Goal: Transaction & Acquisition: Purchase product/service

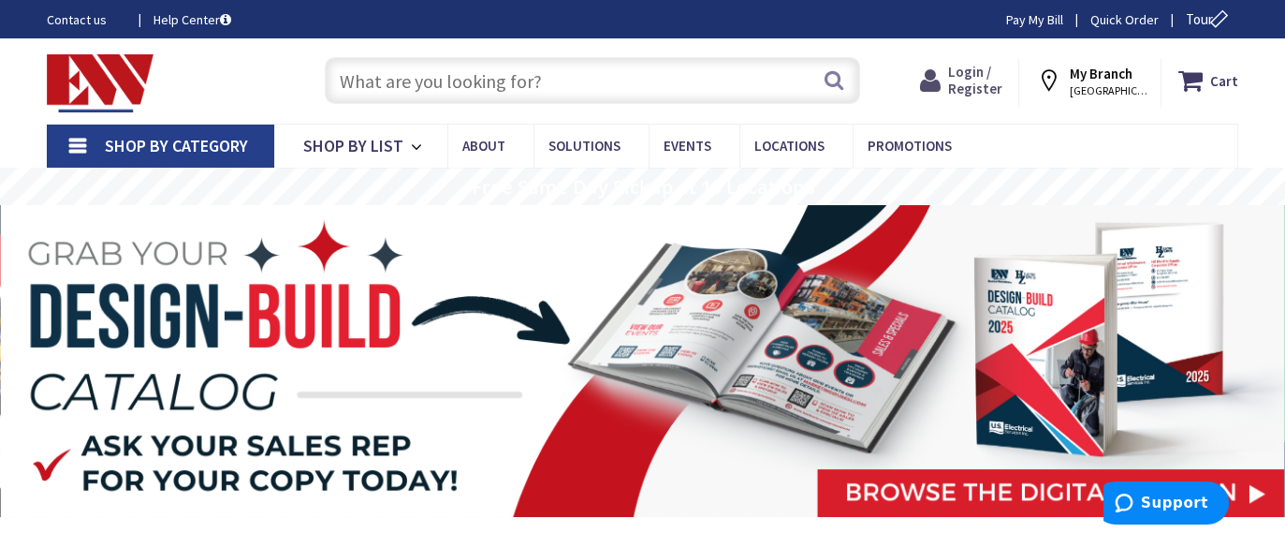
click at [969, 75] on span "Login / Register" at bounding box center [975, 80] width 54 height 35
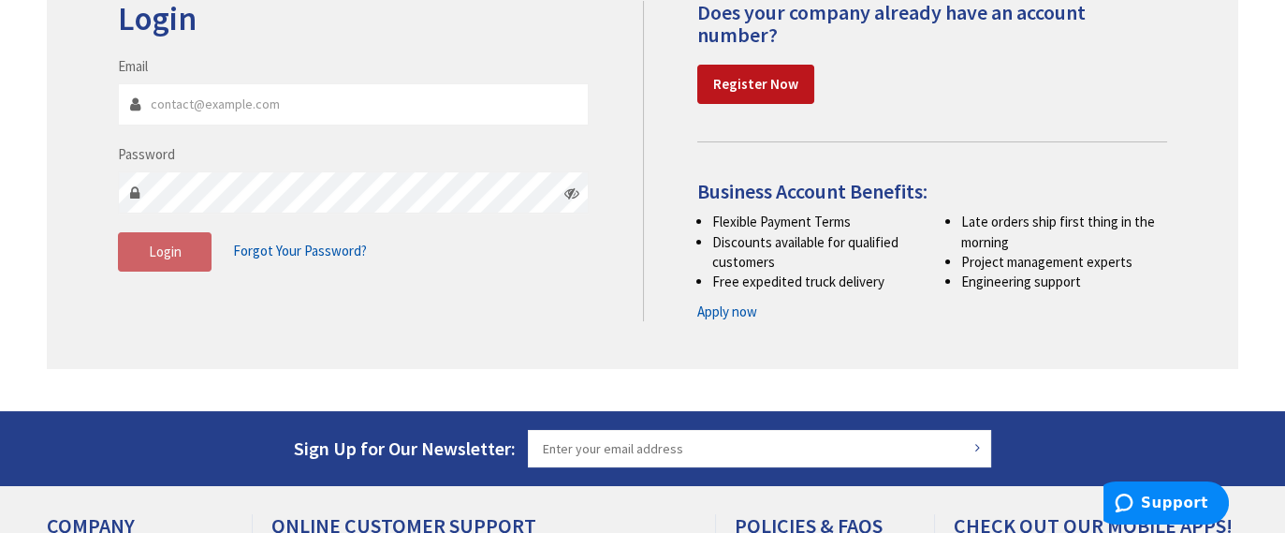
scroll to position [281, 0]
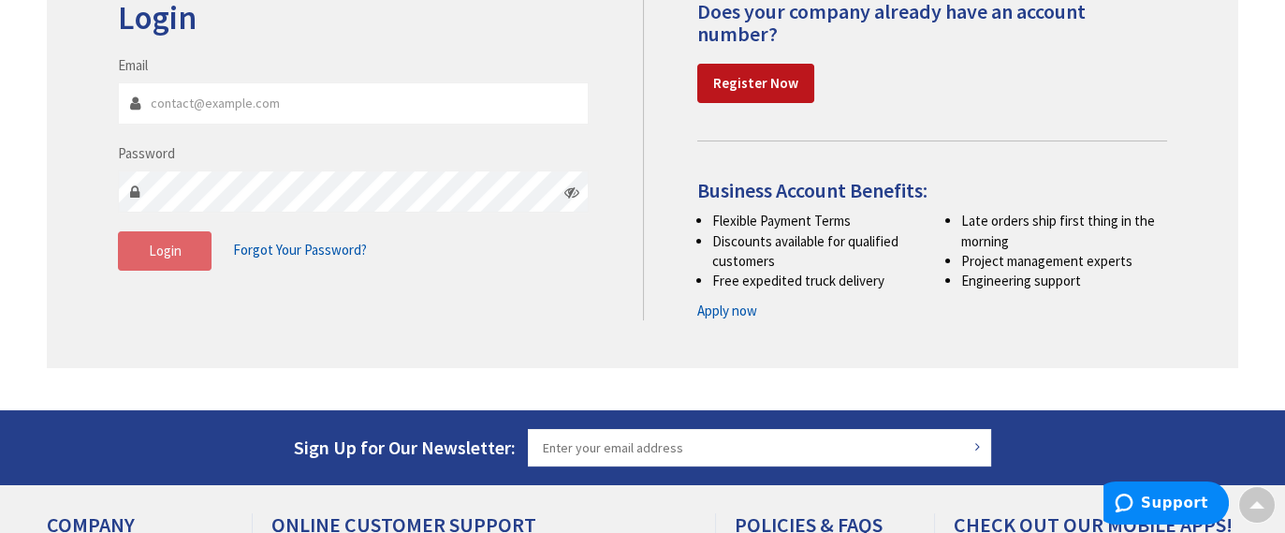
type input "[EMAIL_ADDRESS][DOMAIN_NAME]"
click at [196, 254] on button "Login" at bounding box center [165, 250] width 94 height 39
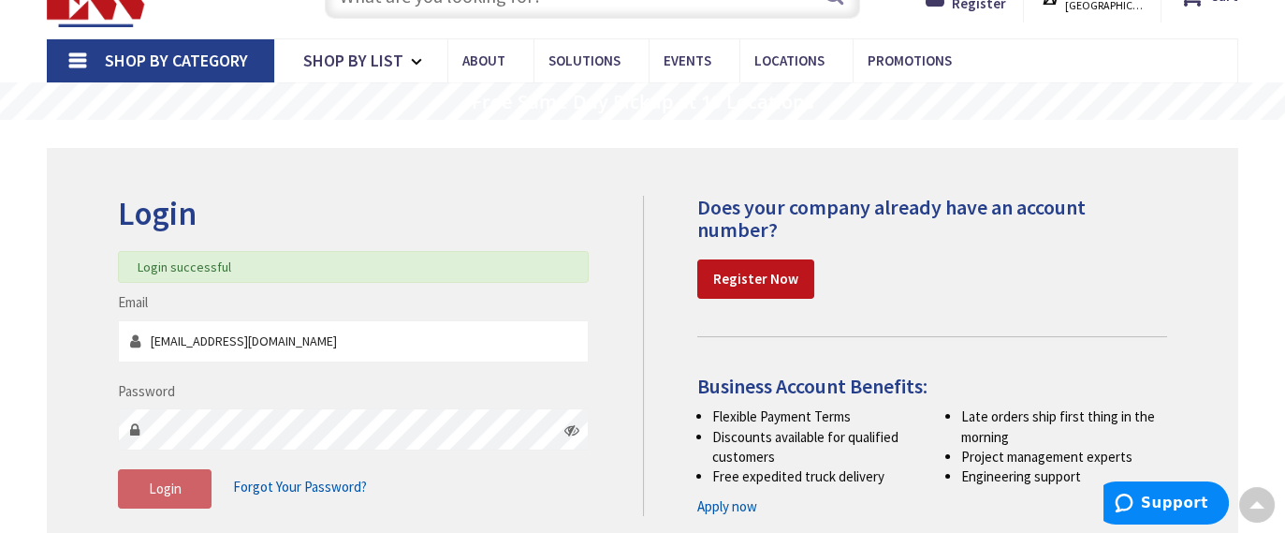
scroll to position [0, 0]
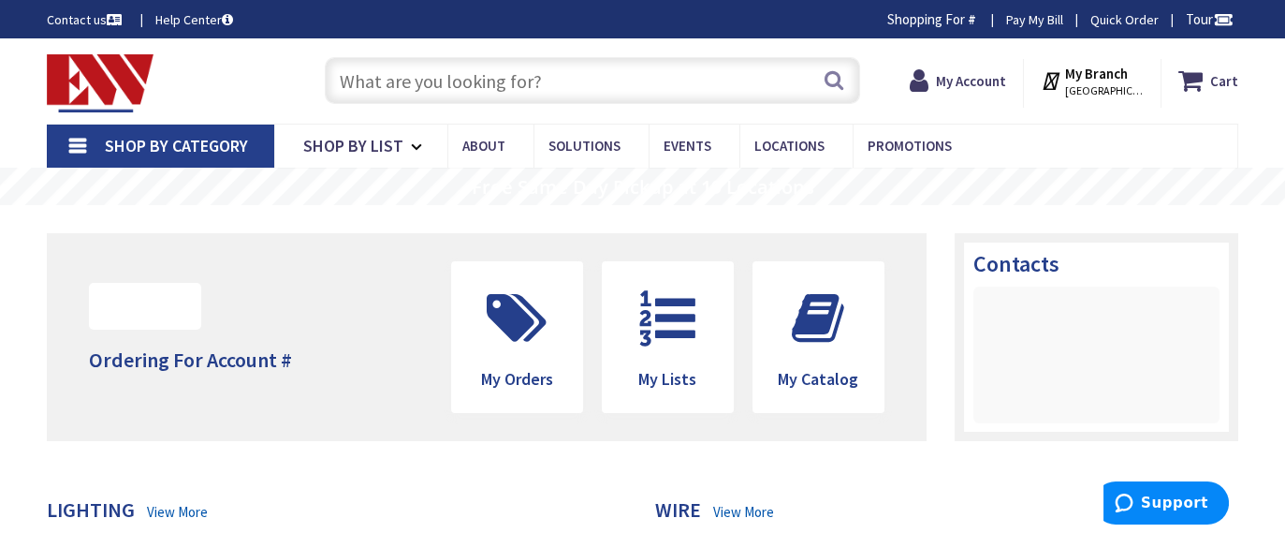
click at [544, 83] on input "text" at bounding box center [592, 80] width 535 height 47
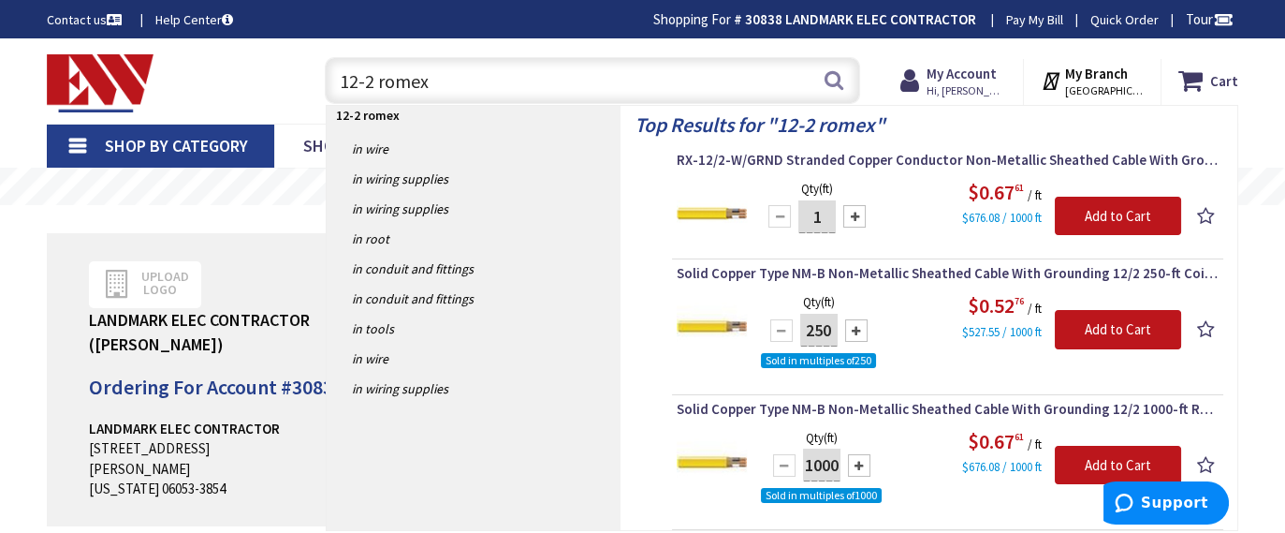
click at [371, 81] on input "12-2 romex" at bounding box center [592, 80] width 535 height 47
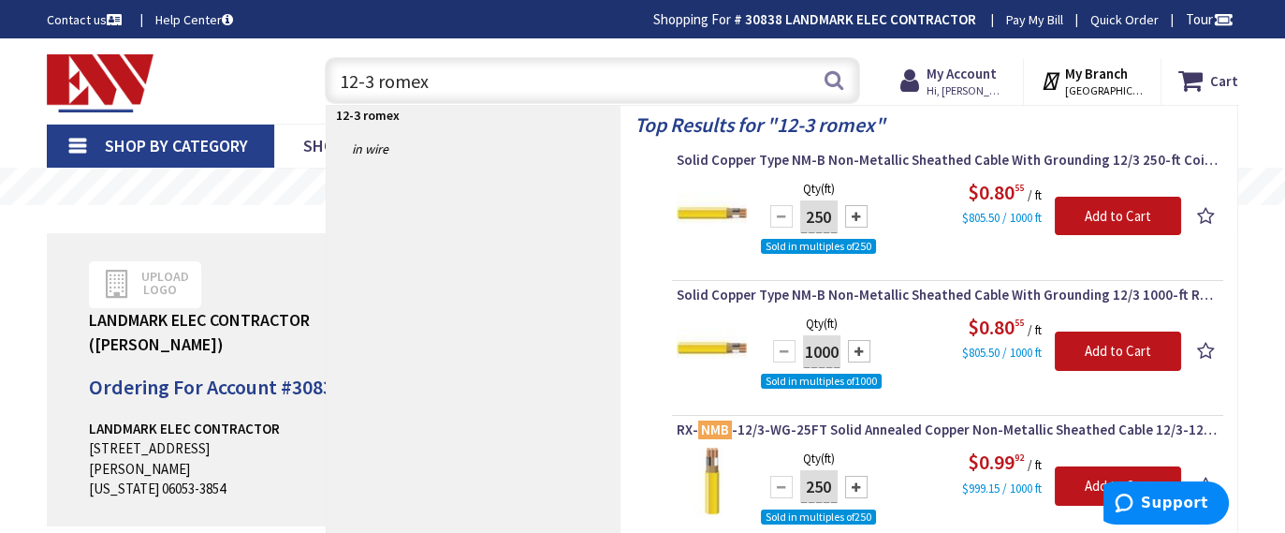
click at [473, 96] on input "12-3 romex" at bounding box center [592, 80] width 535 height 47
type input "1"
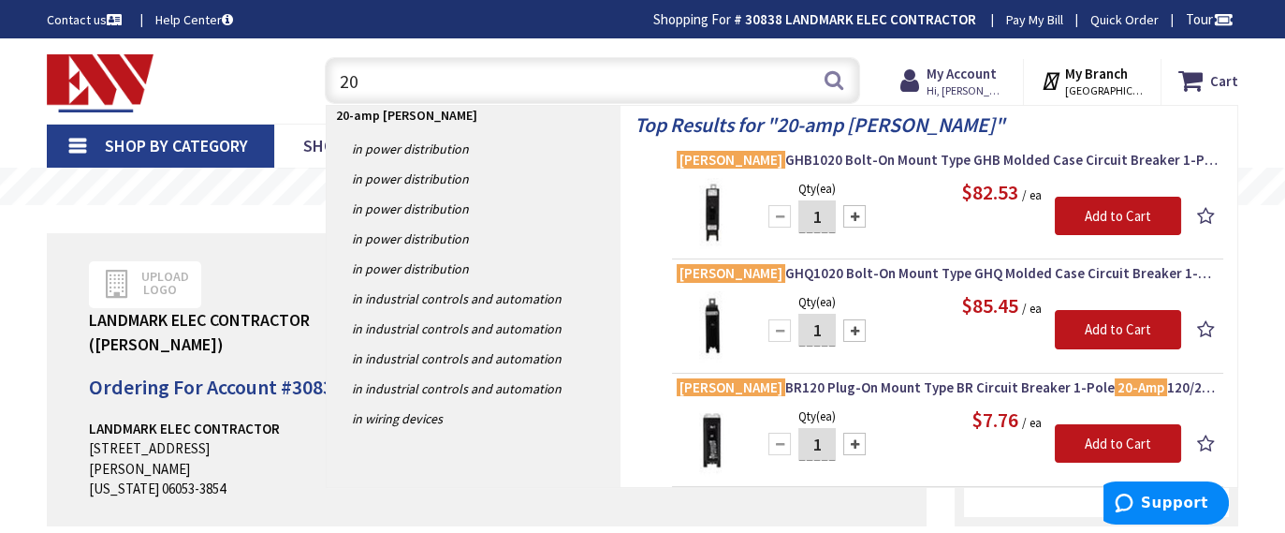
type input "2"
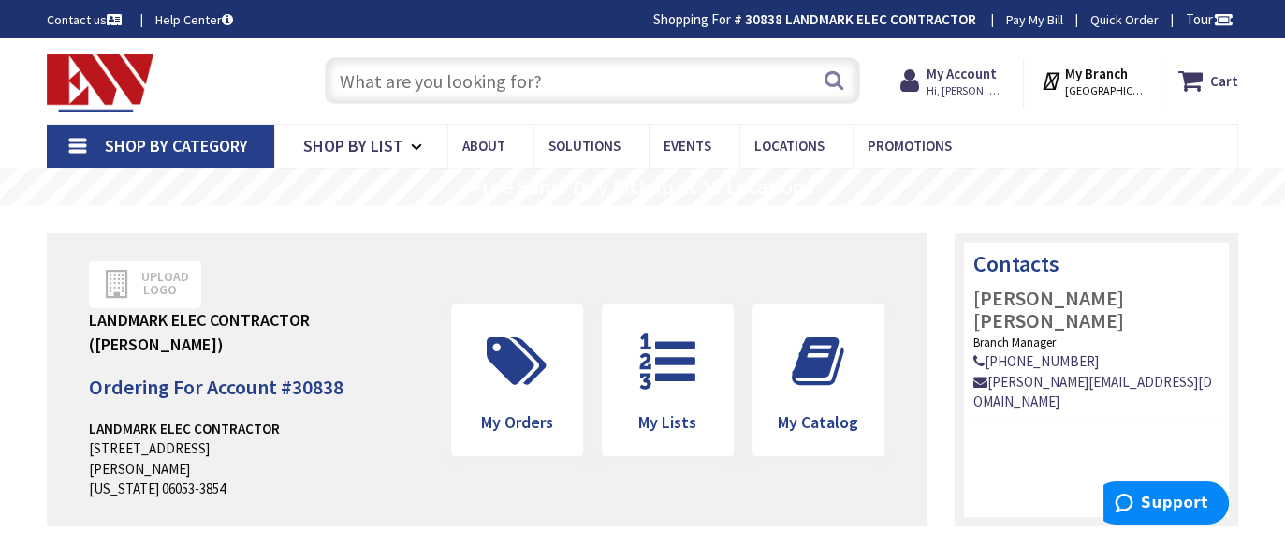
click at [497, 81] on input "text" at bounding box center [592, 80] width 535 height 47
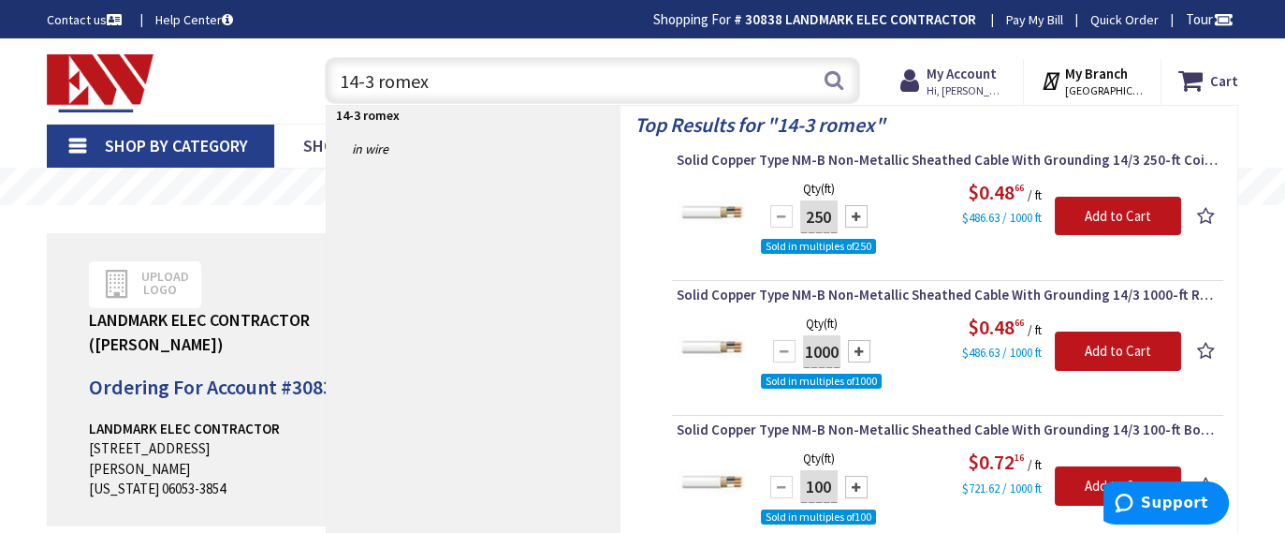
click at [353, 80] on input "14-3 romex" at bounding box center [592, 80] width 535 height 47
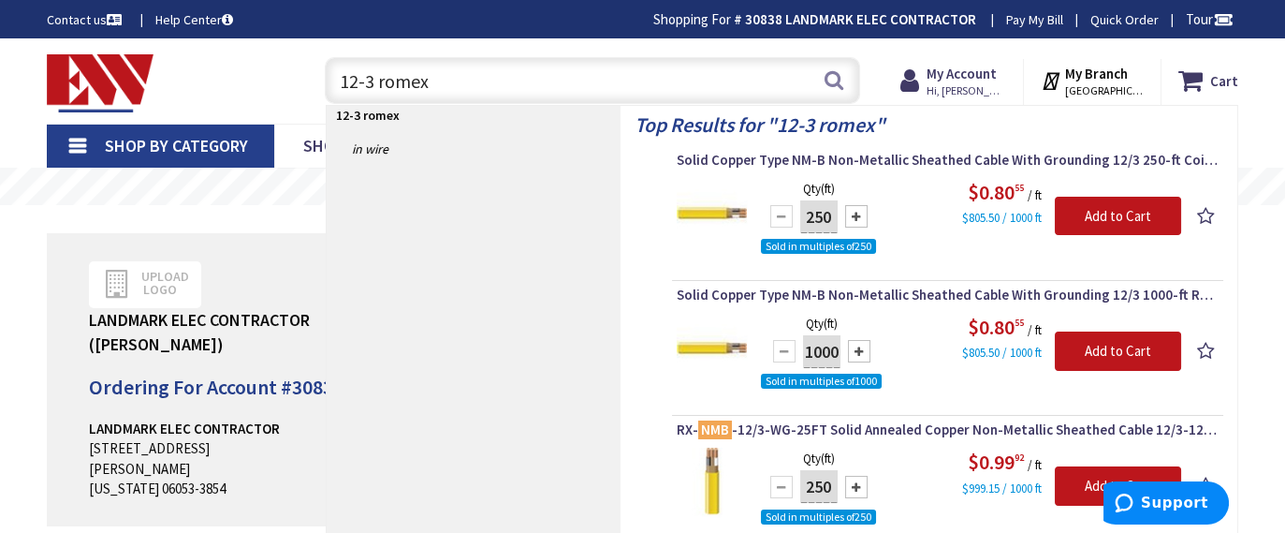
click at [497, 81] on input "12-3 romex" at bounding box center [592, 80] width 535 height 47
type input "1"
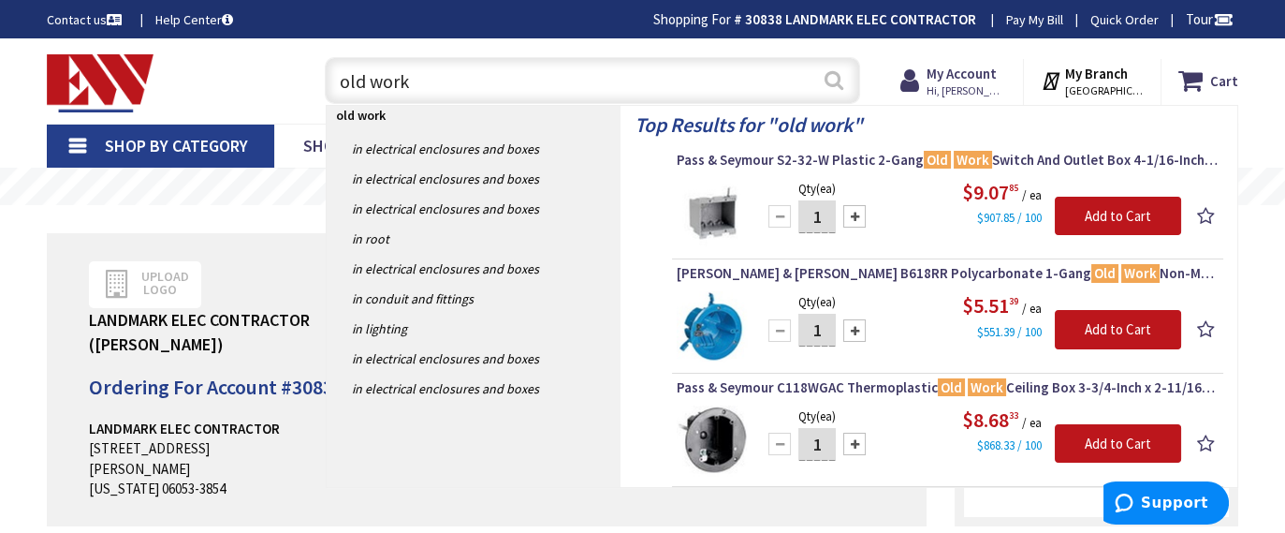
type input "old work"
click at [825, 86] on button "Search" at bounding box center [834, 80] width 24 height 42
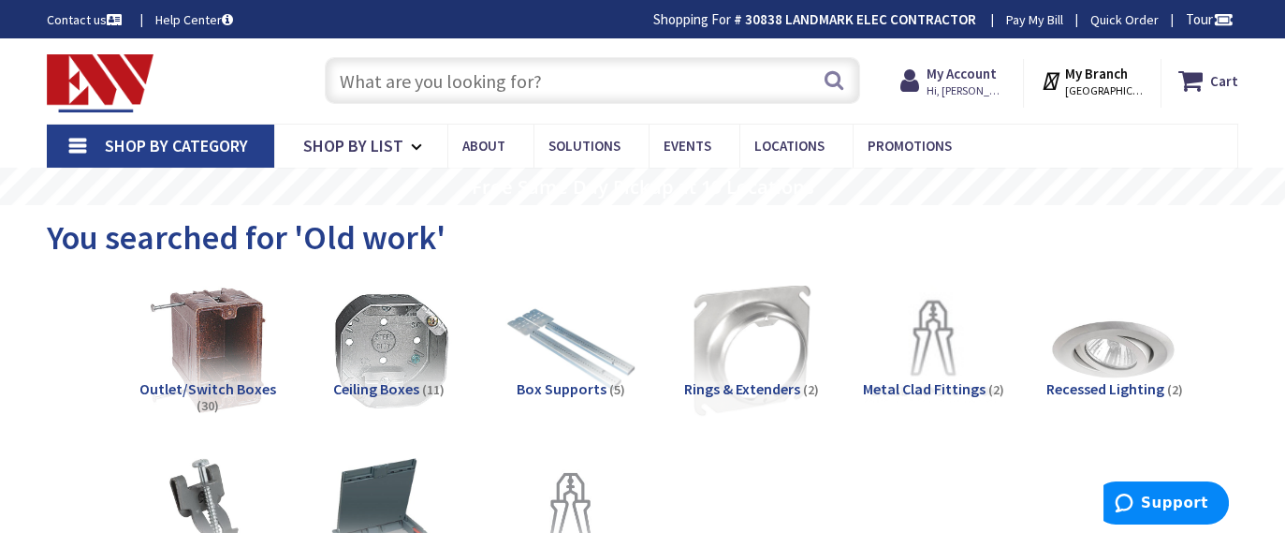
click at [475, 72] on input "text" at bounding box center [592, 80] width 535 height 47
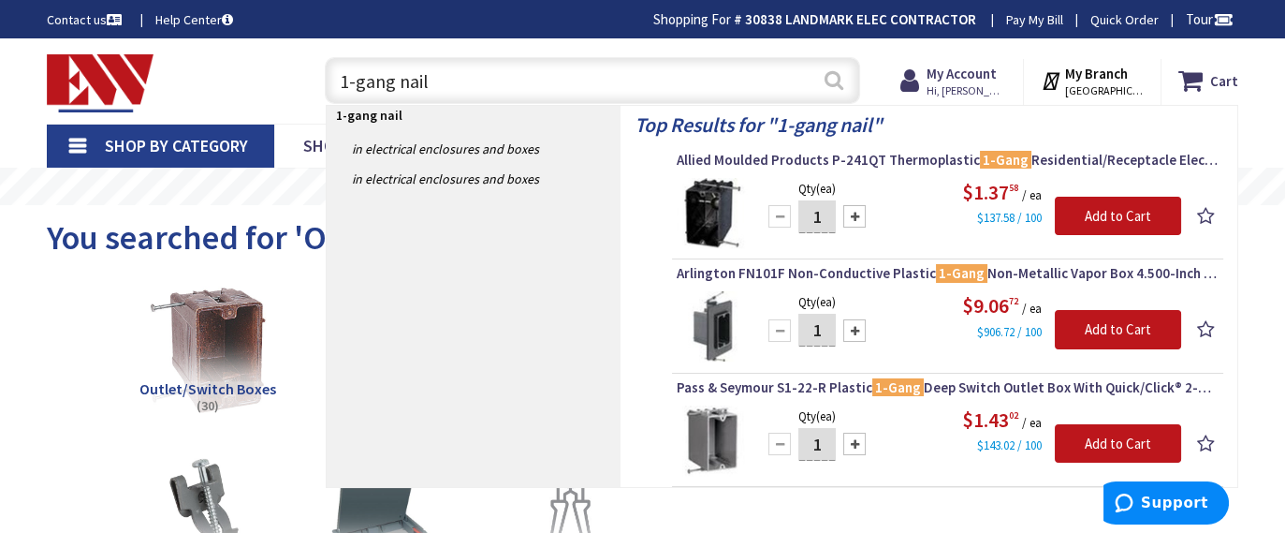
type input "1-gang nail"
click at [828, 82] on button "Search" at bounding box center [834, 80] width 24 height 42
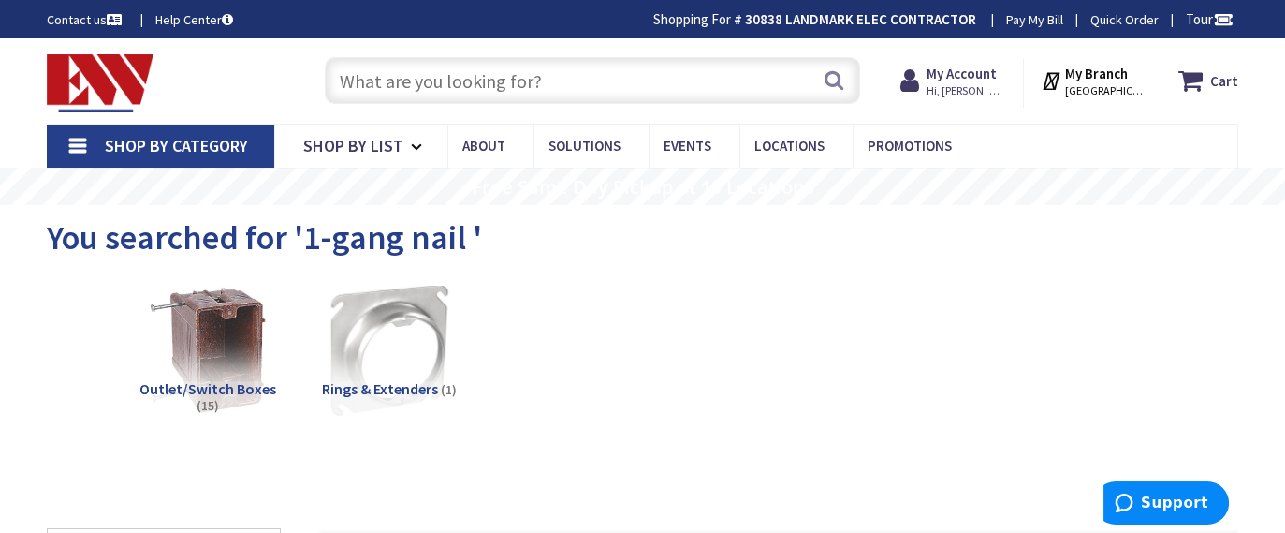
click at [424, 72] on input "text" at bounding box center [592, 80] width 535 height 47
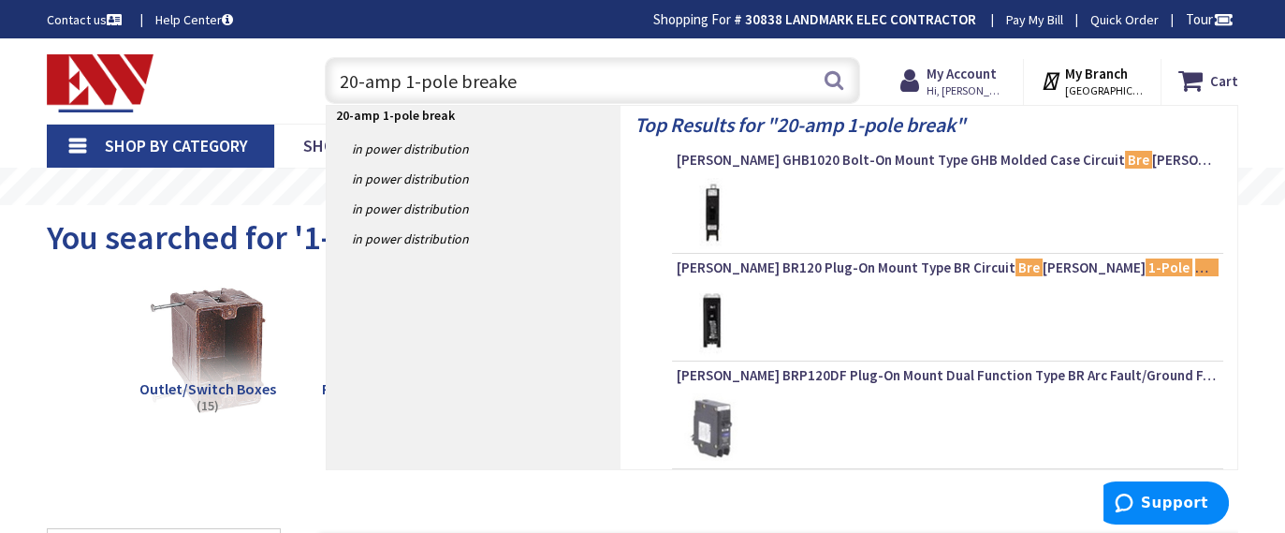
type input "20-amp 1-pole breaker"
